Goal: Task Accomplishment & Management: Manage account settings

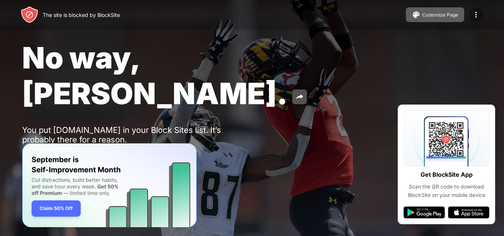
click at [481, 17] on div at bounding box center [475, 14] width 15 height 15
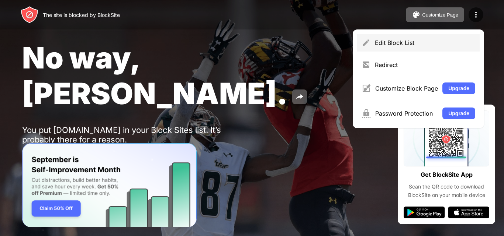
click at [414, 41] on div "Edit Block List" at bounding box center [425, 42] width 100 height 7
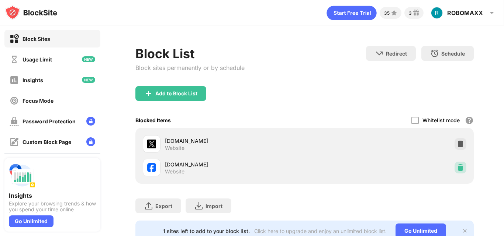
click at [456, 168] on img at bounding box center [459, 167] width 7 height 7
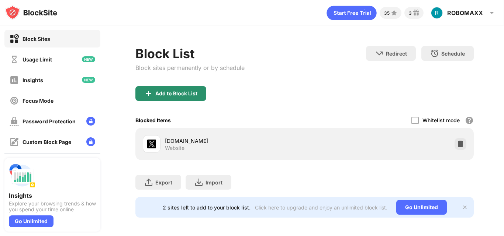
click at [198, 91] on div "Add to Block List" at bounding box center [170, 93] width 71 height 15
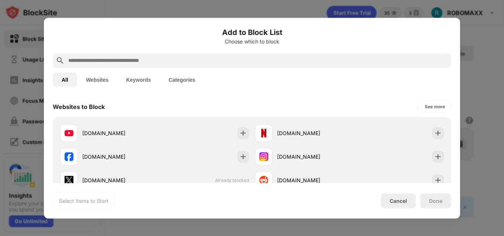
scroll to position [107, 0]
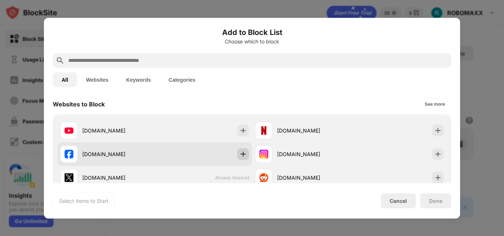
click at [240, 154] on img at bounding box center [242, 153] width 7 height 7
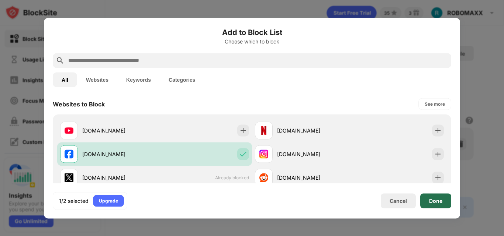
click at [435, 200] on div "Done" at bounding box center [435, 201] width 13 height 6
